Goal: Information Seeking & Learning: Understand process/instructions

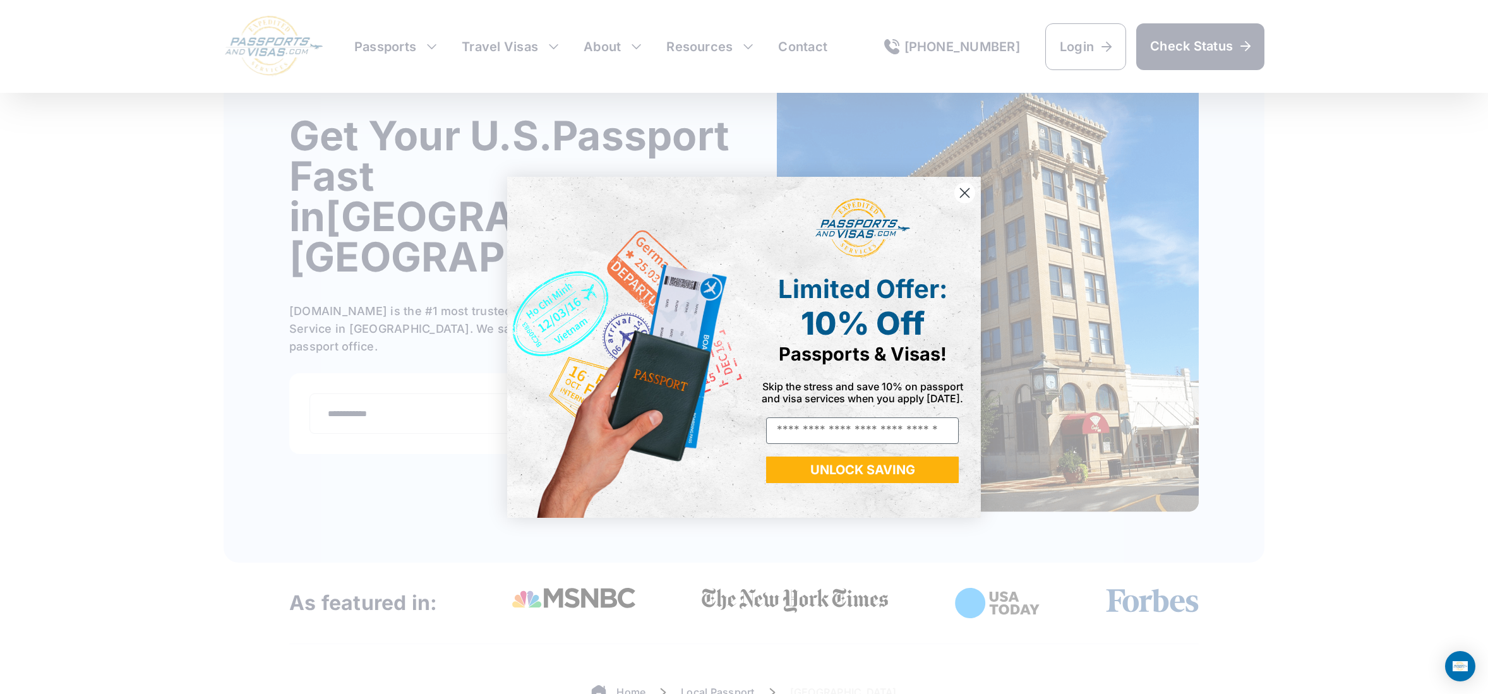
scroll to position [85, 0]
click at [963, 189] on circle "Close dialog" at bounding box center [964, 192] width 21 height 21
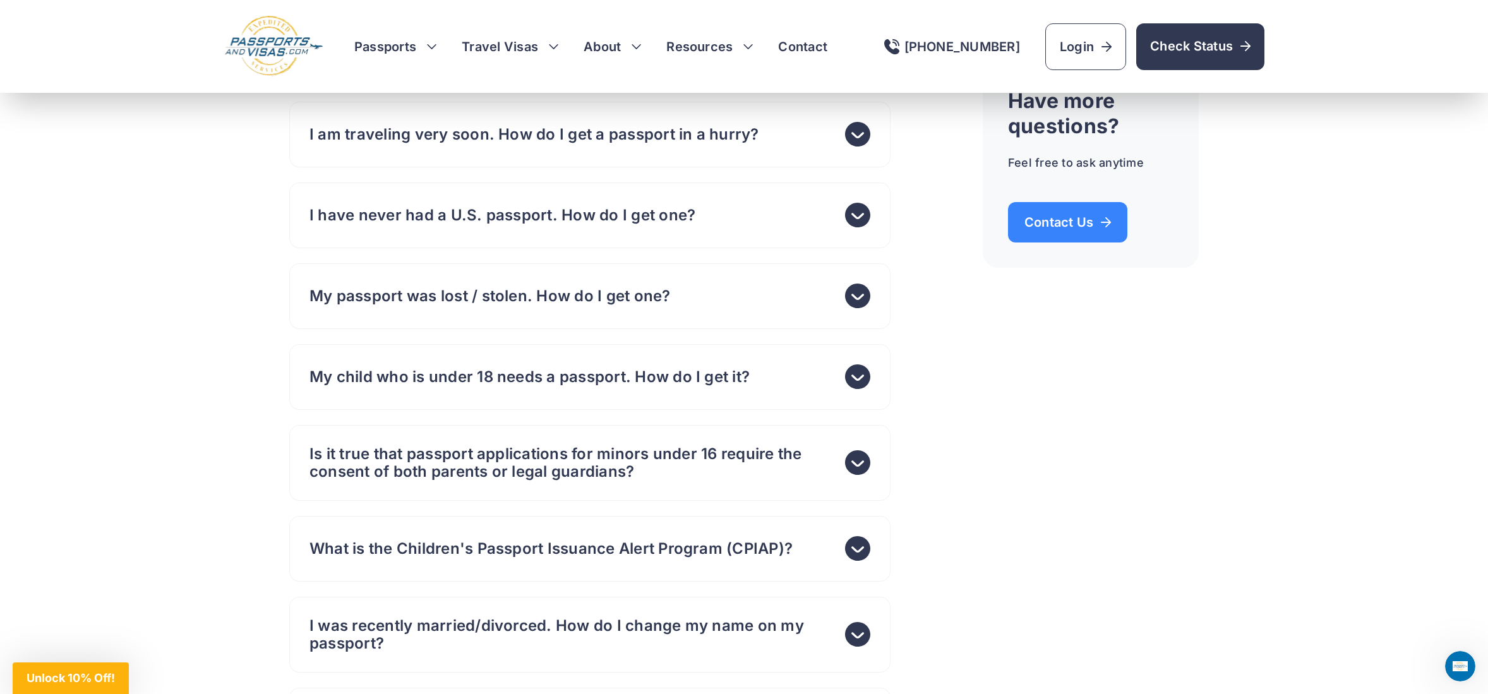
scroll to position [4845, 0]
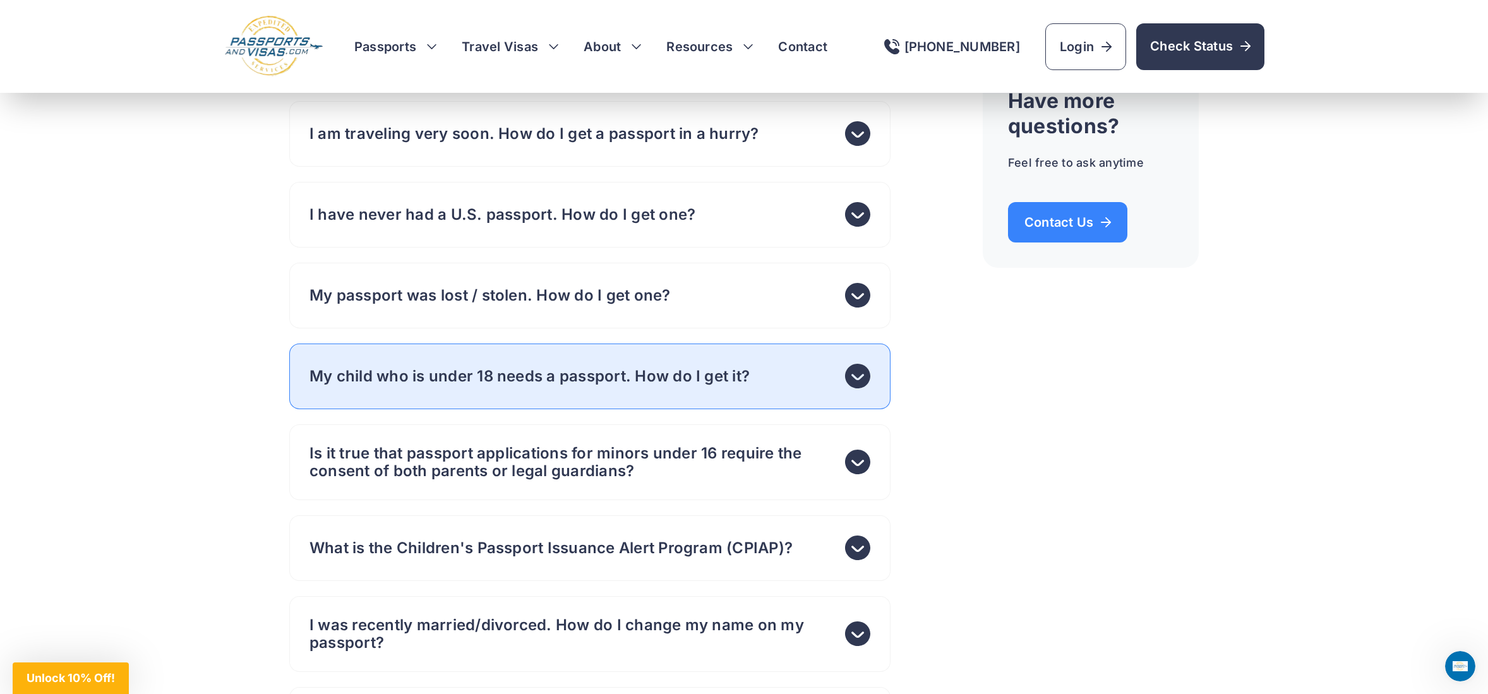
click at [868, 364] on use at bounding box center [857, 376] width 25 height 25
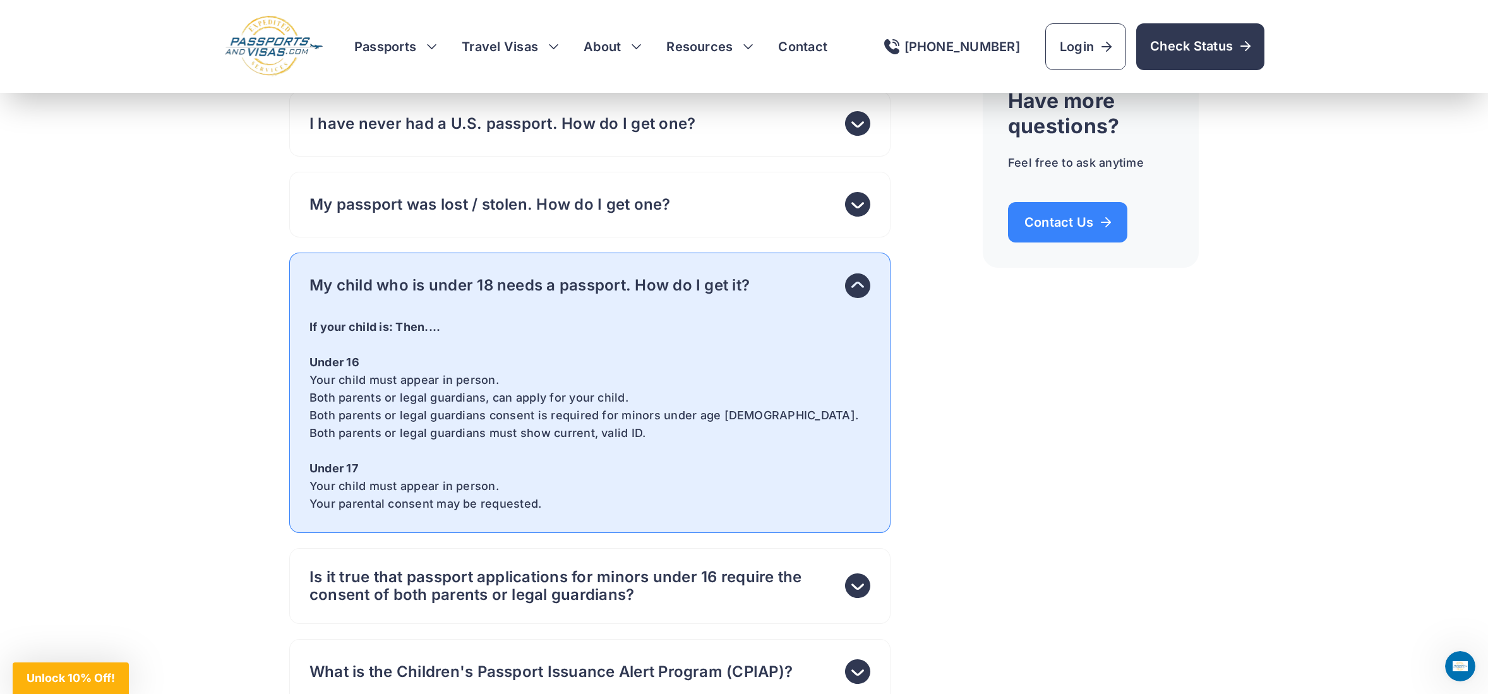
scroll to position [4754, 0]
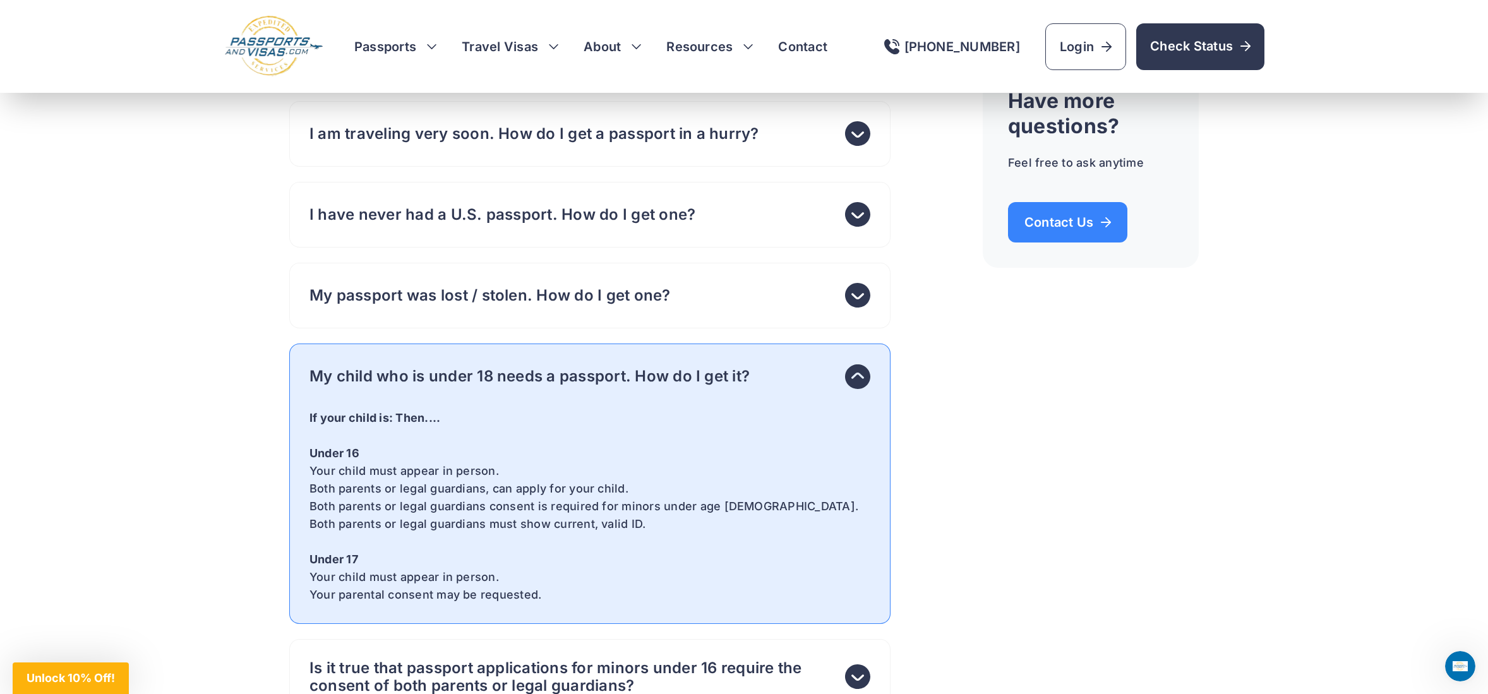
drag, startPoint x: 311, startPoint y: 438, endPoint x: 645, endPoint y: 443, distance: 334.2
click at [645, 462] on p "Your child must appear in person. Both parents or legal guardians, can apply fo…" at bounding box center [589, 497] width 561 height 71
drag, startPoint x: 326, startPoint y: 454, endPoint x: 531, endPoint y: 492, distance: 208.1
click at [748, 462] on p "Your child must appear in person. Both parents or legal guardians, can apply fo…" at bounding box center [589, 497] width 561 height 71
drag, startPoint x: 337, startPoint y: 476, endPoint x: 658, endPoint y: 477, distance: 320.2
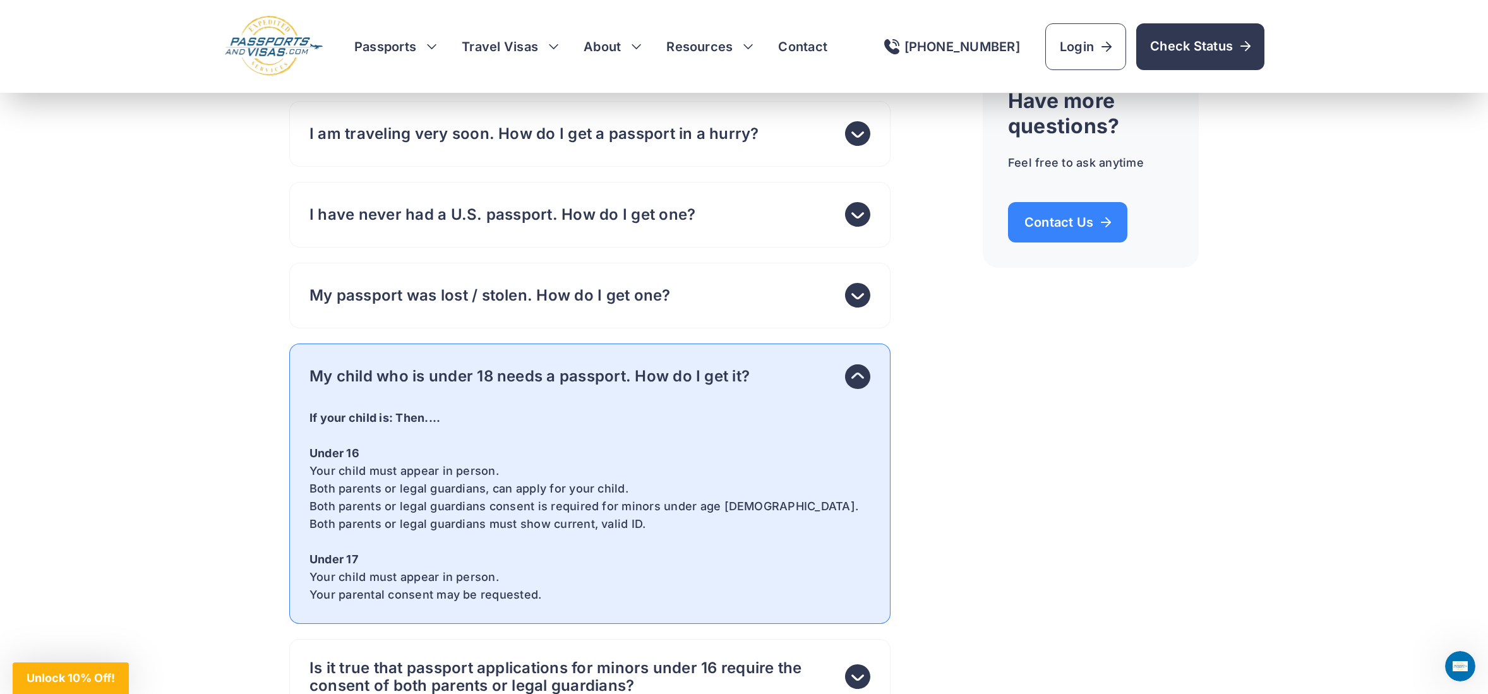
click at [658, 477] on p "Your child must appear in person. Both parents or legal guardians, can apply fo…" at bounding box center [589, 497] width 561 height 71
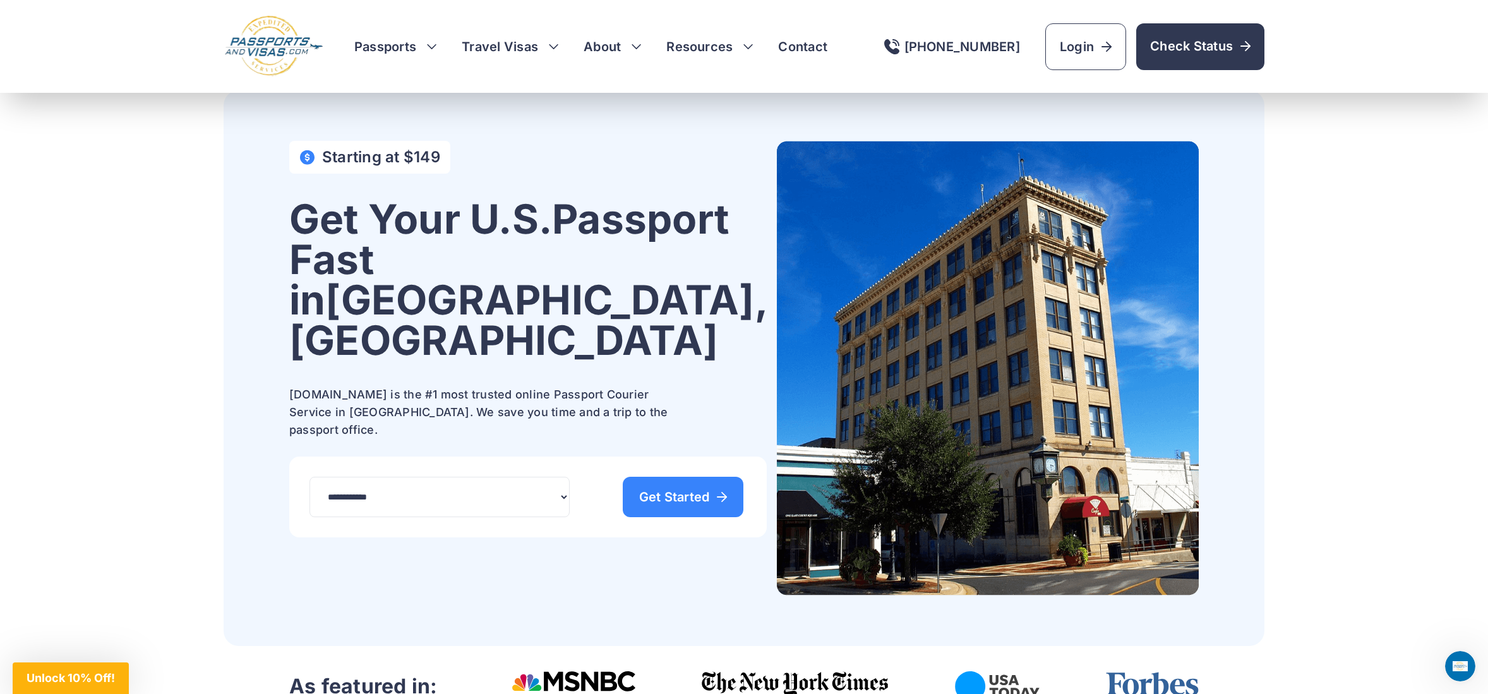
scroll to position [0, 0]
